Goal: Task Accomplishment & Management: Manage account settings

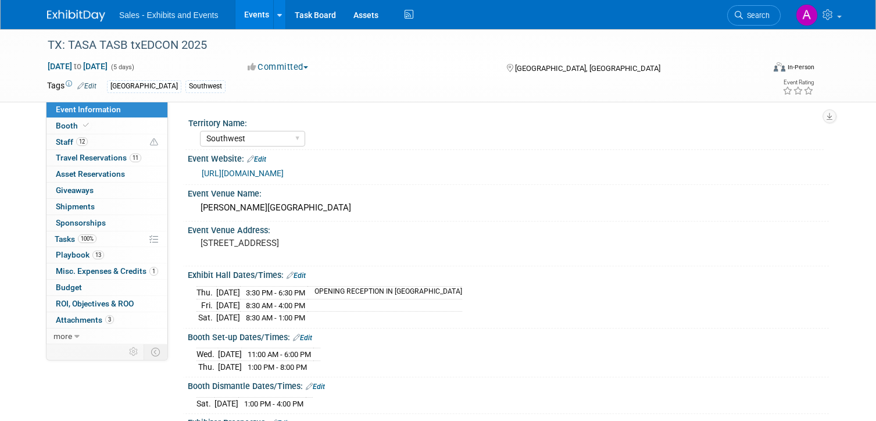
select select "Southwest"
click at [754, 10] on link "Search" at bounding box center [753, 15] width 53 height 20
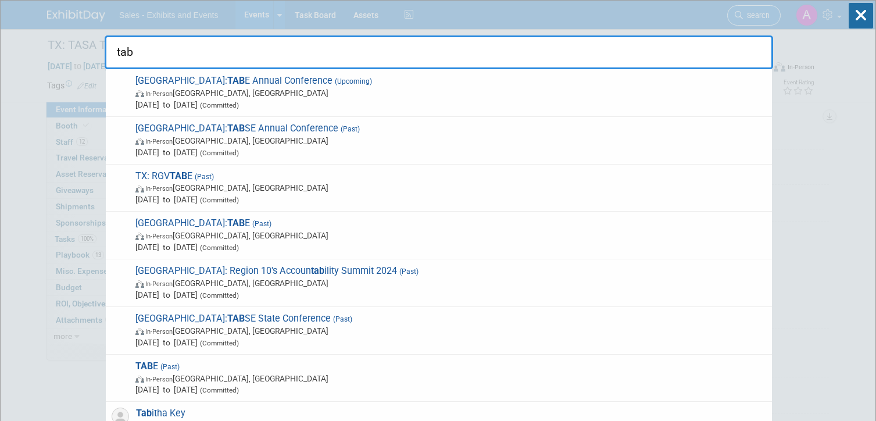
type input "tabe"
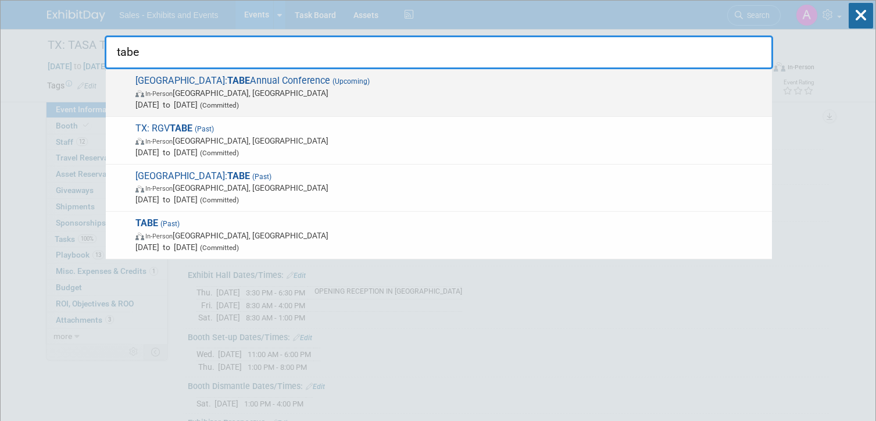
click at [400, 84] on span "TX: TABE Annual Conference (Upcoming) In-Person [GEOGRAPHIC_DATA], [GEOGRAPHIC_…" at bounding box center [449, 92] width 634 height 35
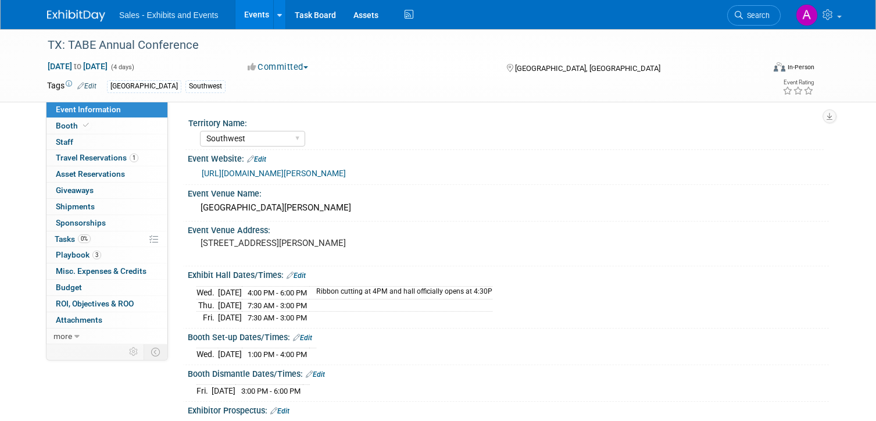
select select "Southwest"
click at [108, 138] on link "0 Staff 0" at bounding box center [107, 142] width 121 height 16
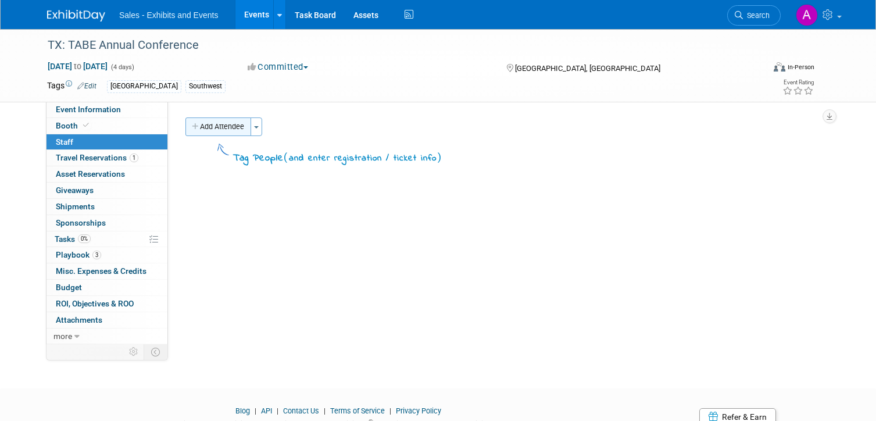
click at [211, 127] on button "Add Attendee" at bounding box center [218, 126] width 66 height 19
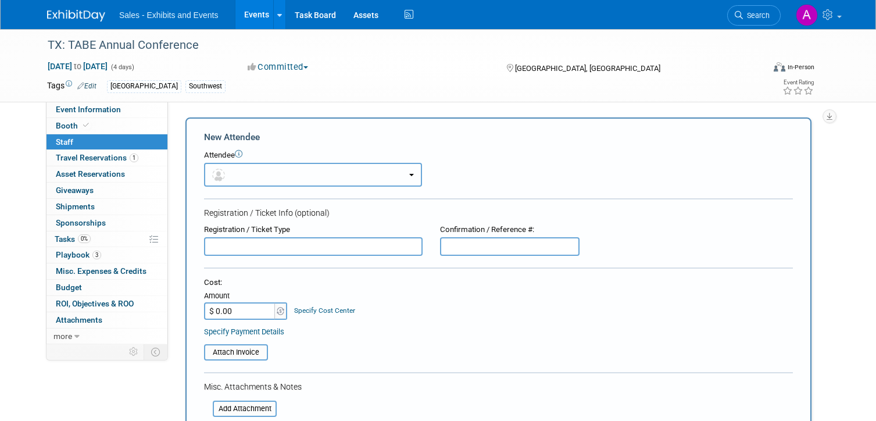
click at [288, 177] on button "button" at bounding box center [313, 175] width 218 height 24
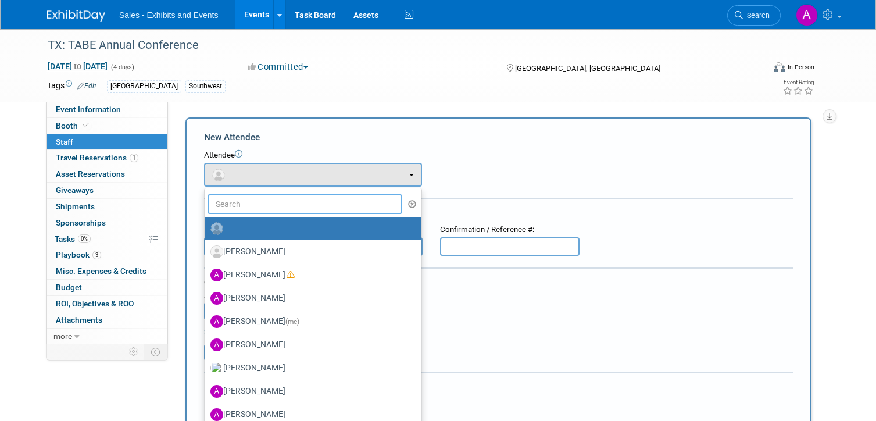
click at [292, 205] on input "text" at bounding box center [305, 204] width 195 height 20
type input "treyt"
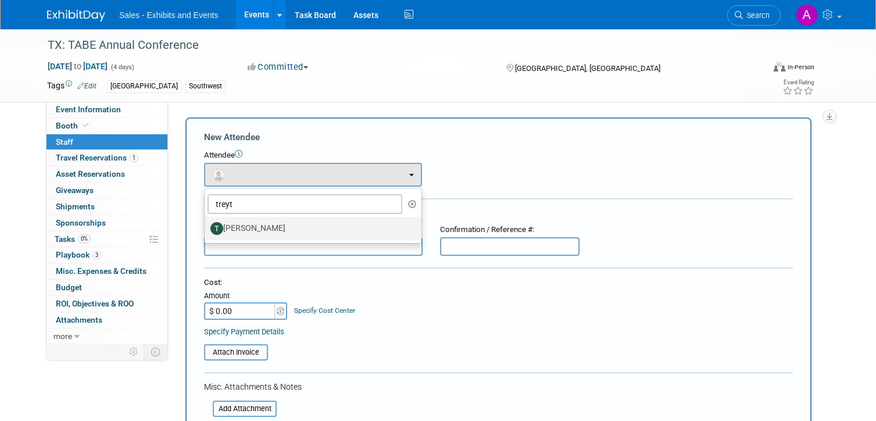
click at [271, 232] on label "[PERSON_NAME]" at bounding box center [309, 228] width 199 height 19
click at [206, 231] on input "[PERSON_NAME]" at bounding box center [203, 227] width 8 height 8
select select "0933306a-8bf6-4a6a-961a-df8e25348944"
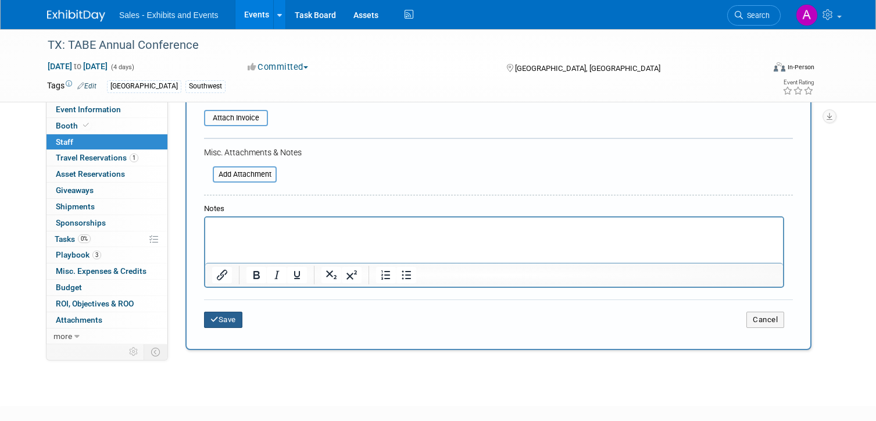
click at [231, 319] on button "Save" at bounding box center [223, 320] width 38 height 16
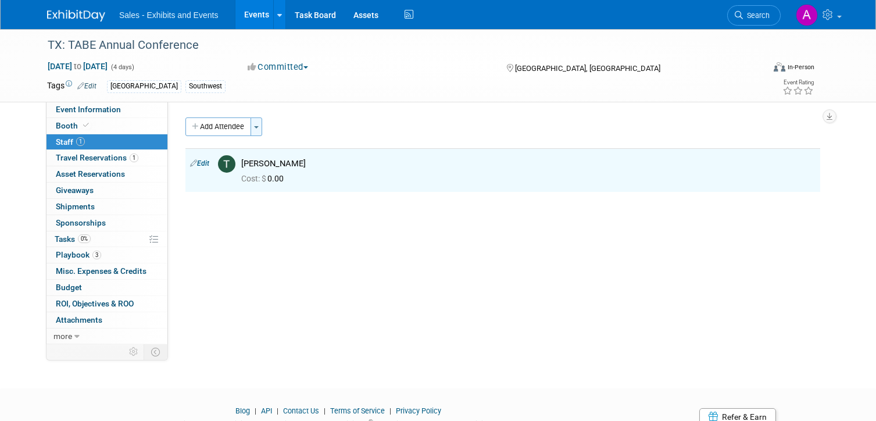
click at [257, 125] on button "Toggle Dropdown" at bounding box center [257, 126] width 12 height 19
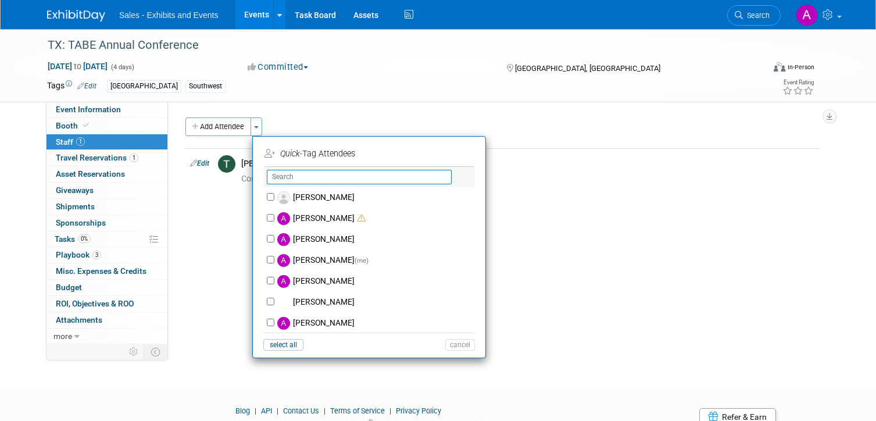
click at [301, 178] on input "text" at bounding box center [359, 177] width 185 height 15
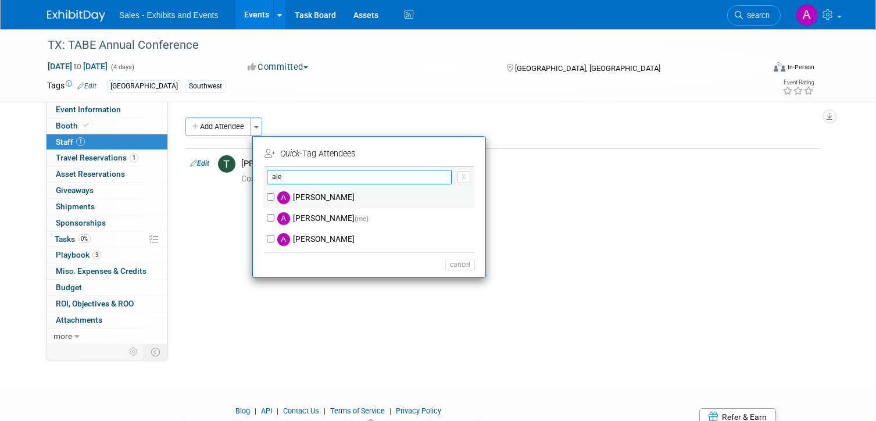
type input "ale"
click at [270, 199] on input "[PERSON_NAME]" at bounding box center [271, 197] width 8 height 8
checkbox input "true"
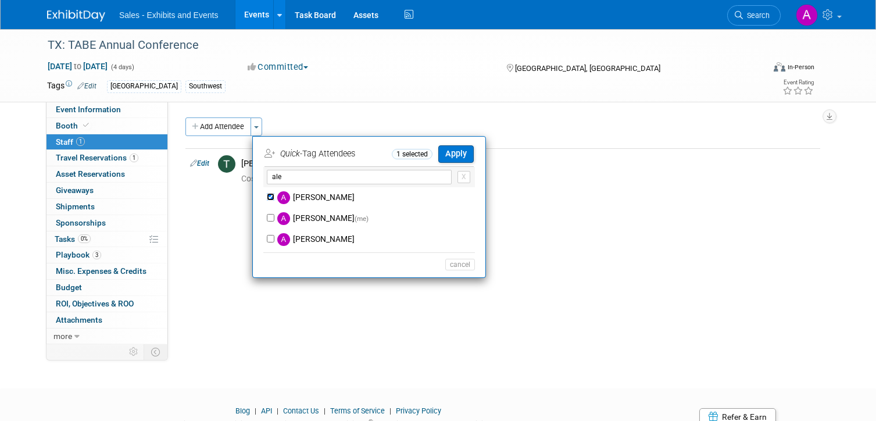
click at [309, 179] on input "ale" at bounding box center [359, 177] width 185 height 15
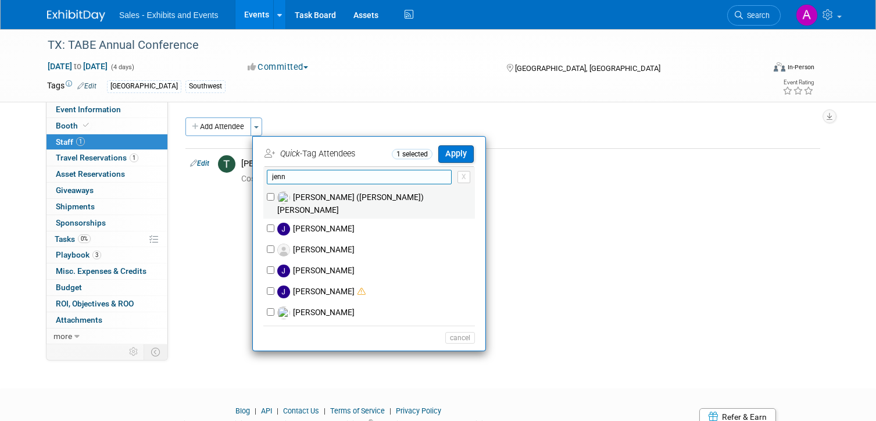
type input "jenn"
click at [273, 195] on input "[PERSON_NAME] ([PERSON_NAME]) [PERSON_NAME]" at bounding box center [271, 197] width 8 height 8
checkbox input "true"
click at [295, 180] on input "jenn" at bounding box center [359, 177] width 185 height 15
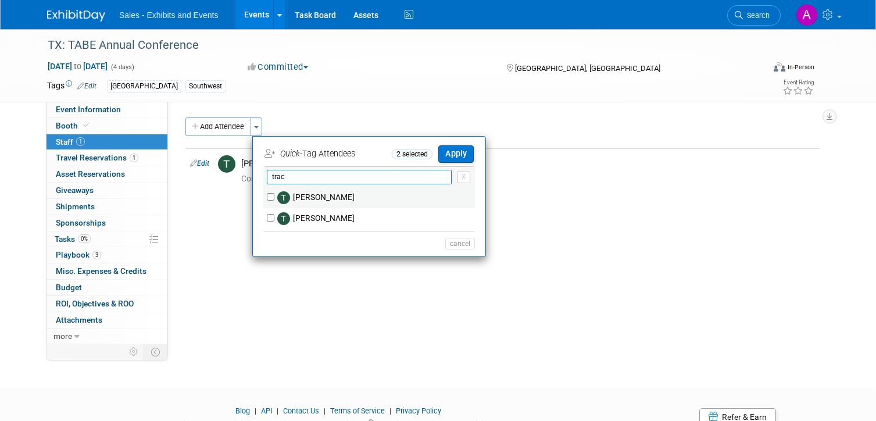
type input "trac"
click at [269, 197] on input "[PERSON_NAME]" at bounding box center [271, 197] width 8 height 8
checkbox input "true"
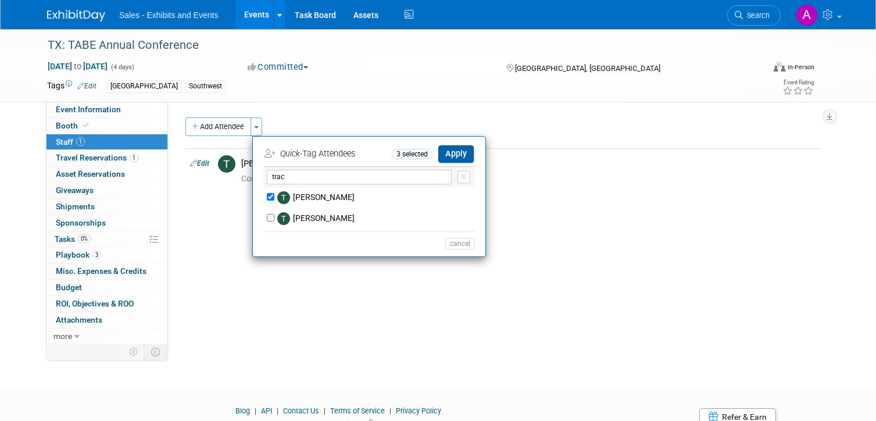
click at [455, 159] on button "Apply" at bounding box center [455, 153] width 35 height 17
